Goal: Transaction & Acquisition: Book appointment/travel/reservation

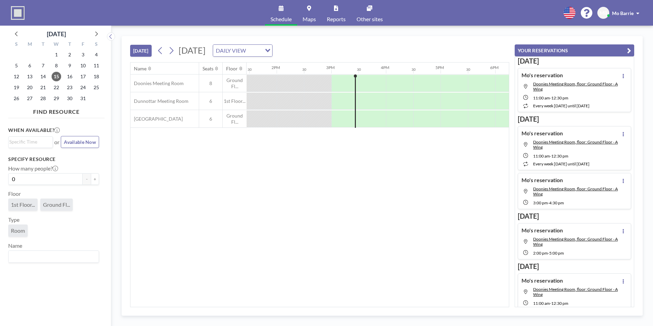
scroll to position [0, 792]
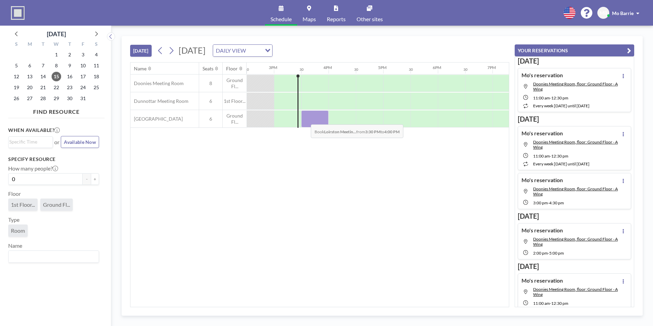
click at [305, 119] on div at bounding box center [314, 118] width 27 height 17
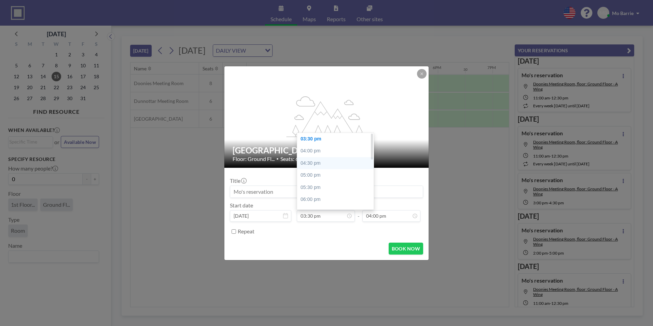
click at [315, 162] on div "04:30 pm" at bounding box center [337, 163] width 80 height 12
type input "04:30 pm"
type input "05:00 pm"
click at [322, 218] on input "04:30 pm" at bounding box center [326, 216] width 58 height 12
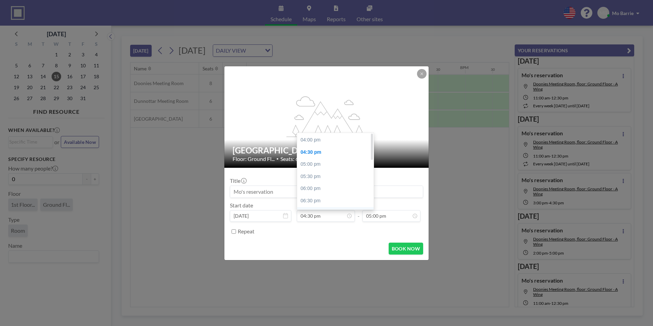
scroll to position [0, 0]
click at [309, 137] on div "03:30 pm" at bounding box center [337, 139] width 80 height 12
type input "03:30 pm"
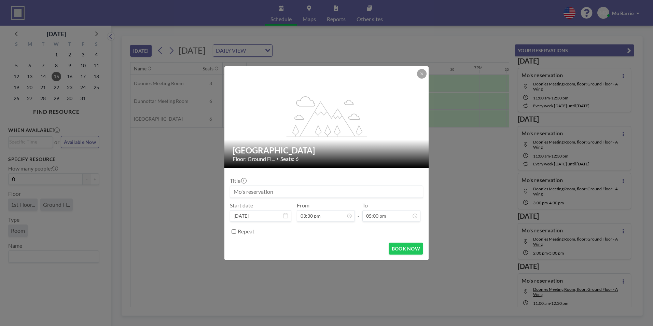
scroll to position [0, 819]
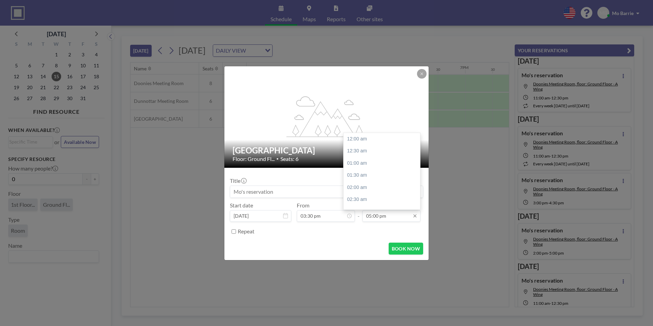
click at [384, 215] on input "05:00 pm" at bounding box center [391, 216] width 58 height 12
click at [359, 194] on div "04:30 pm" at bounding box center [383, 191] width 80 height 12
type input "04:30 pm"
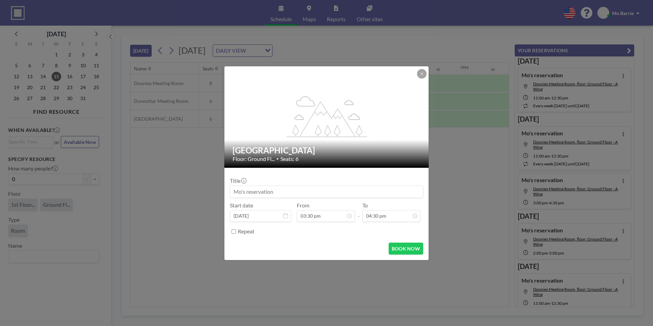
click at [343, 239] on form "Title Start date [DATE] From 03:30 pm - To 04:30 pm Repeat BOOK NOW" at bounding box center [326, 214] width 204 height 92
drag, startPoint x: 394, startPoint y: 249, endPoint x: 390, endPoint y: 249, distance: 4.2
click at [394, 248] on button "BOOK NOW" at bounding box center [406, 248] width 34 height 12
